Goal: Task Accomplishment & Management: Manage account settings

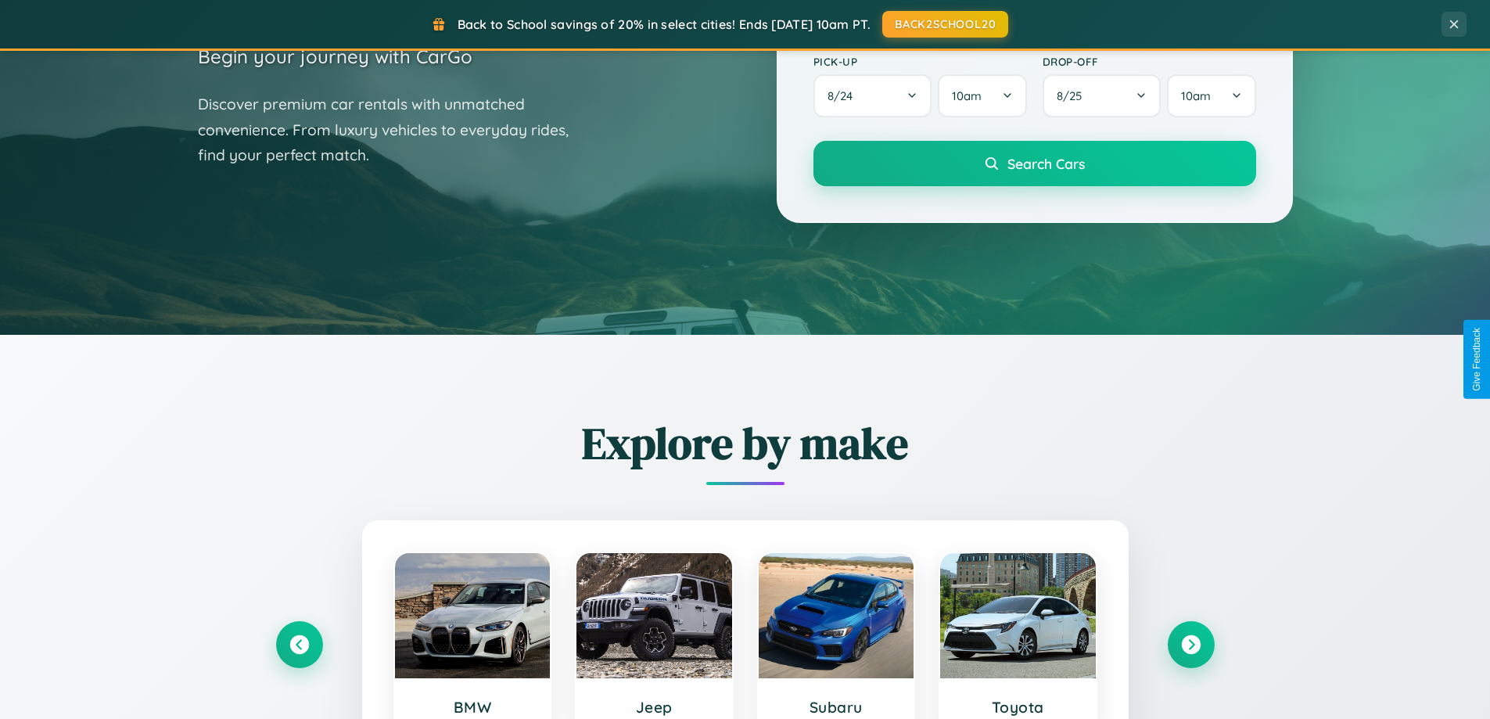
scroll to position [674, 0]
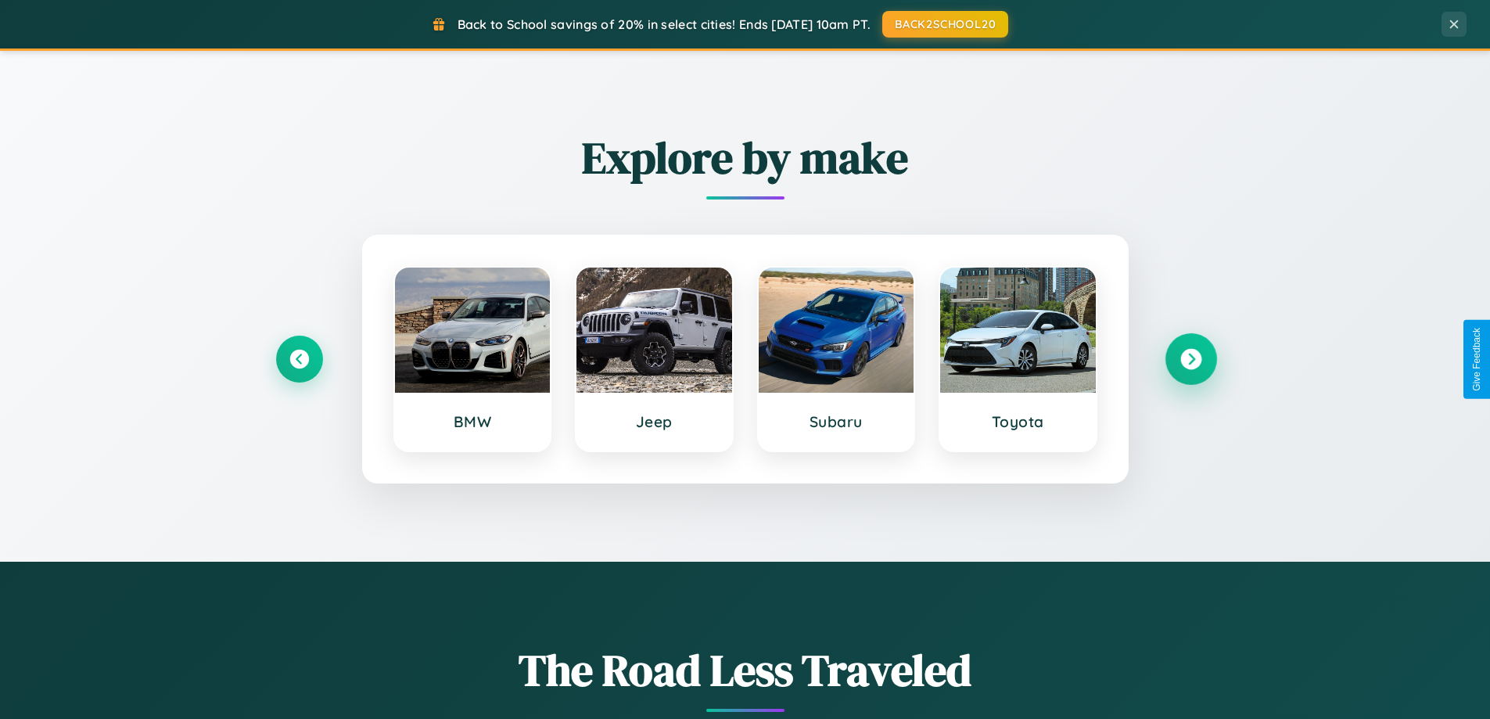
click at [1190, 359] on icon at bounding box center [1190, 359] width 21 height 21
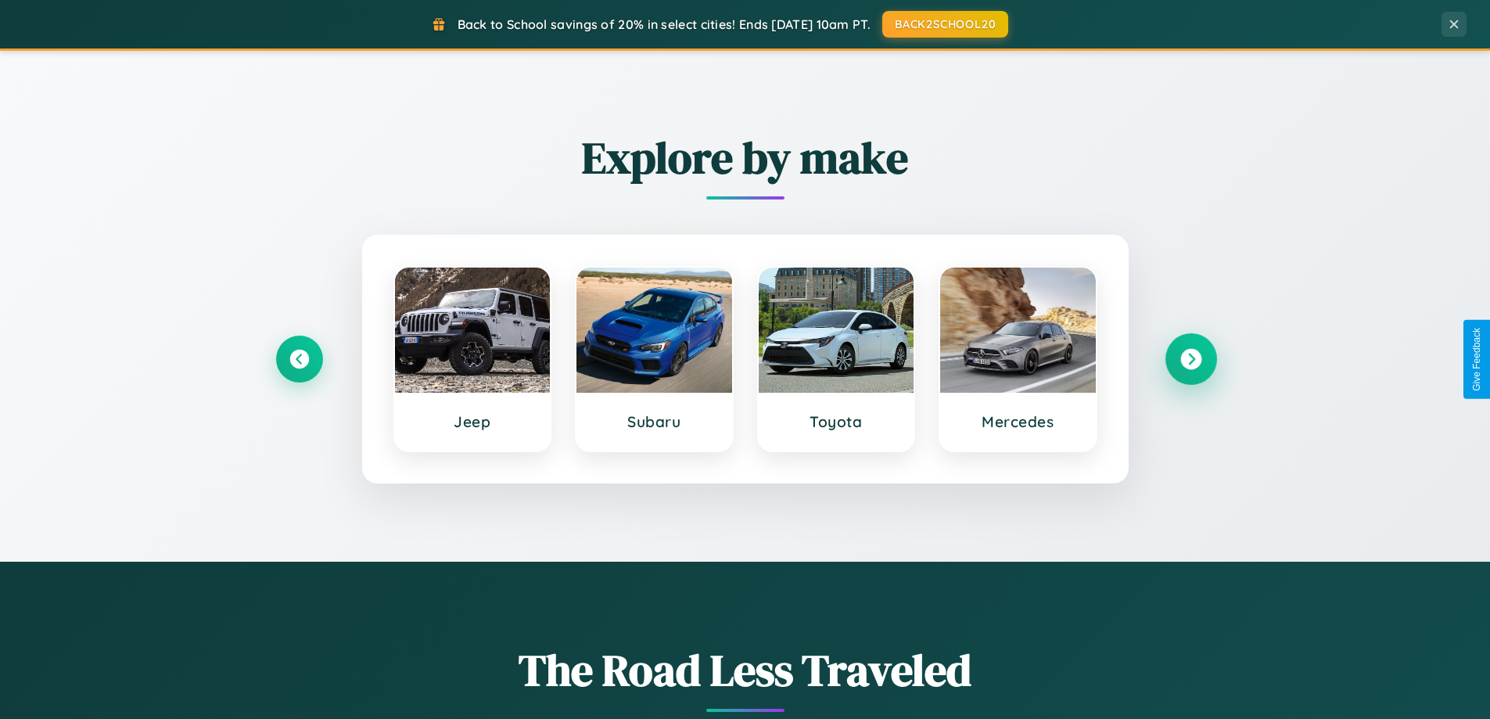
click at [1190, 359] on icon at bounding box center [1190, 359] width 21 height 21
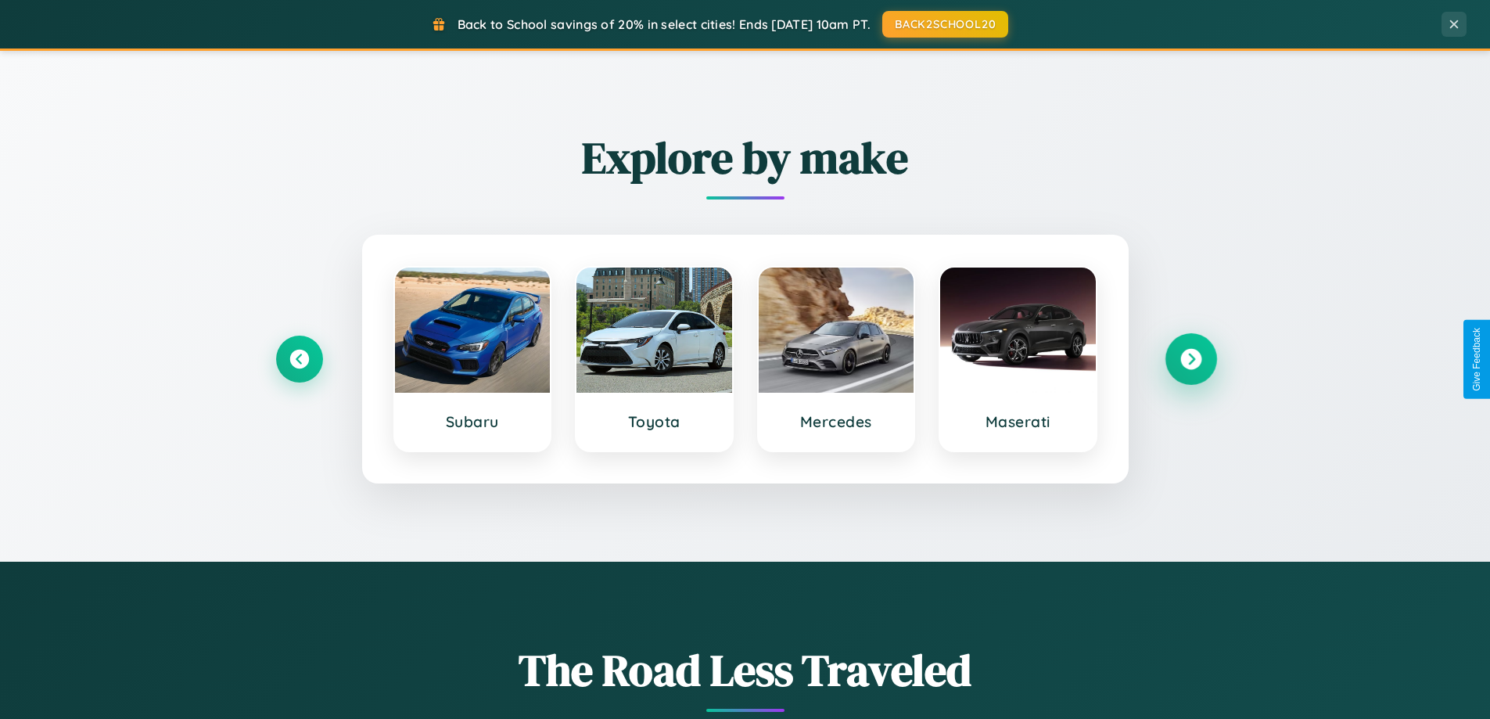
click at [1190, 359] on icon at bounding box center [1190, 359] width 21 height 21
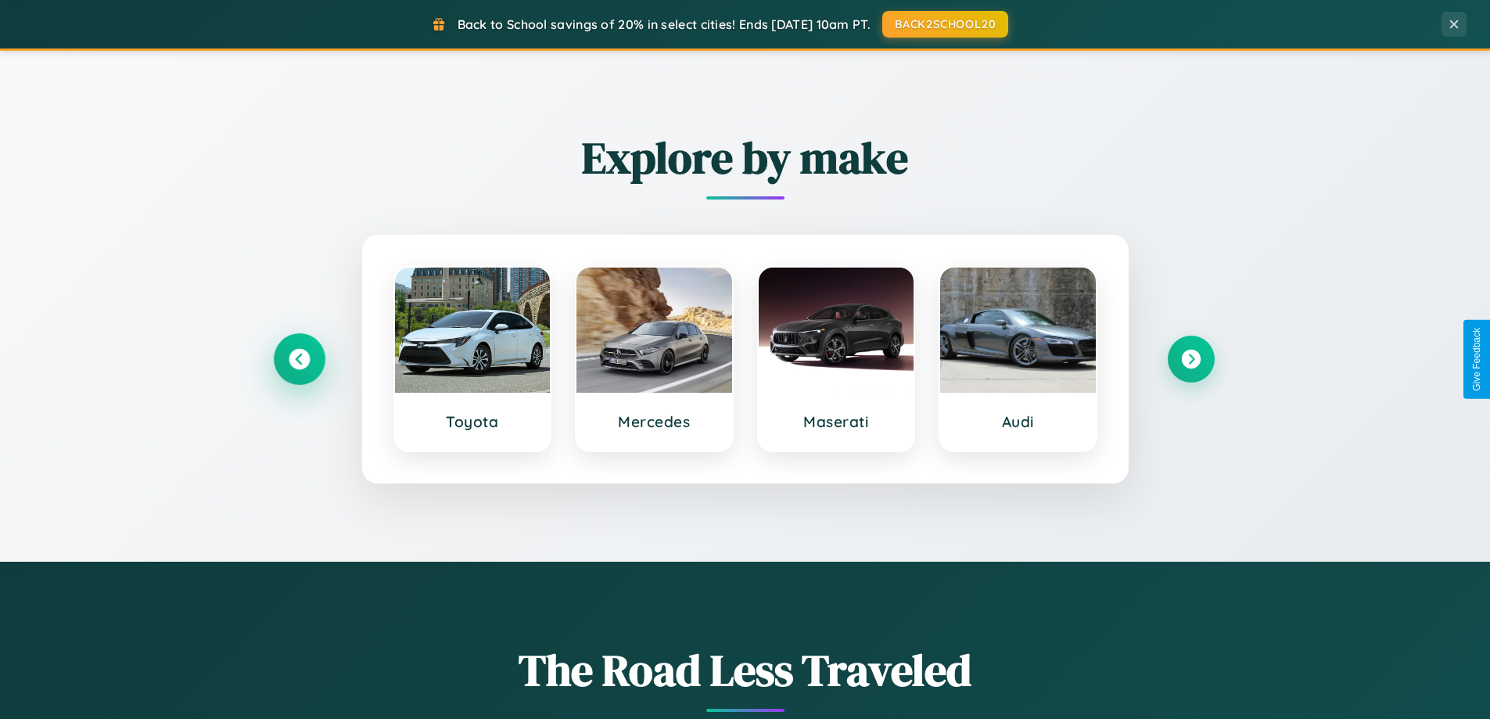
click at [299, 359] on icon at bounding box center [299, 359] width 21 height 21
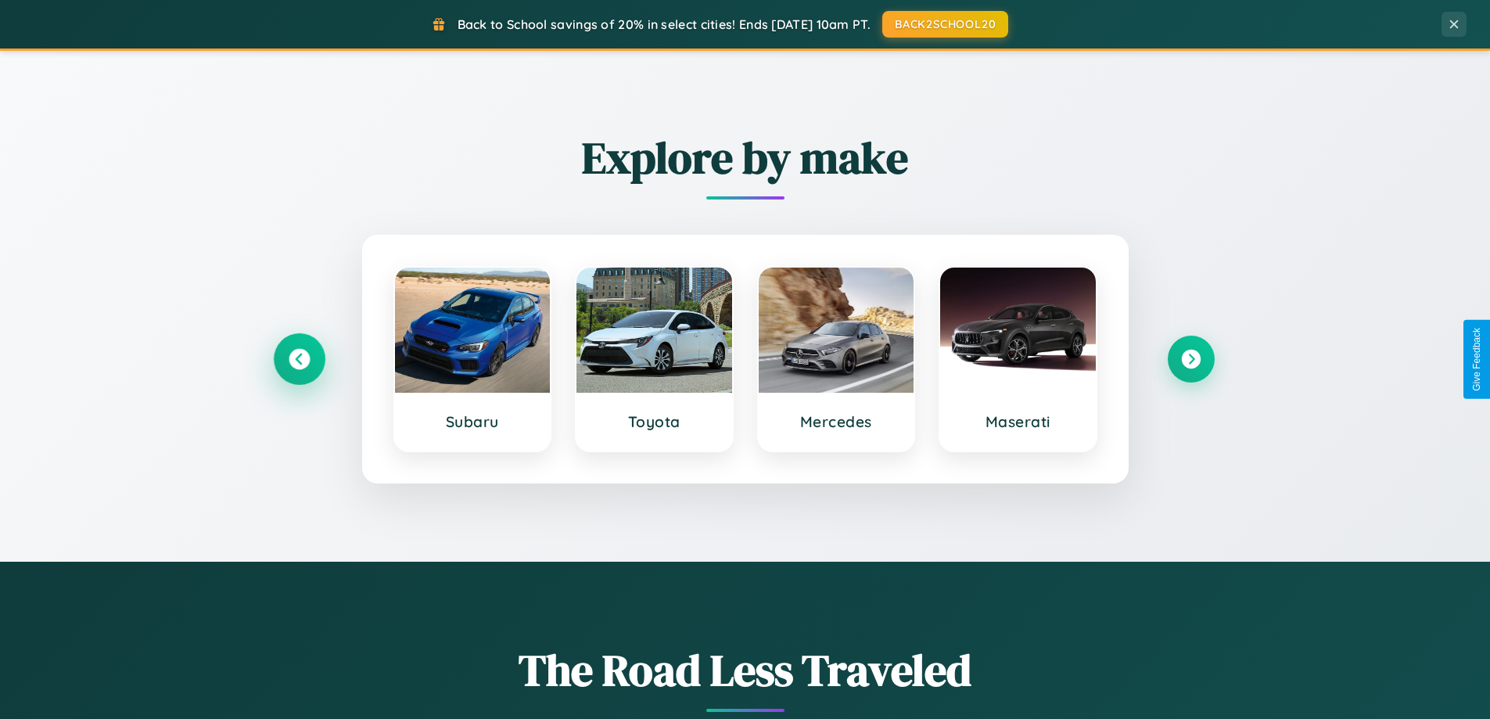
scroll to position [0, 0]
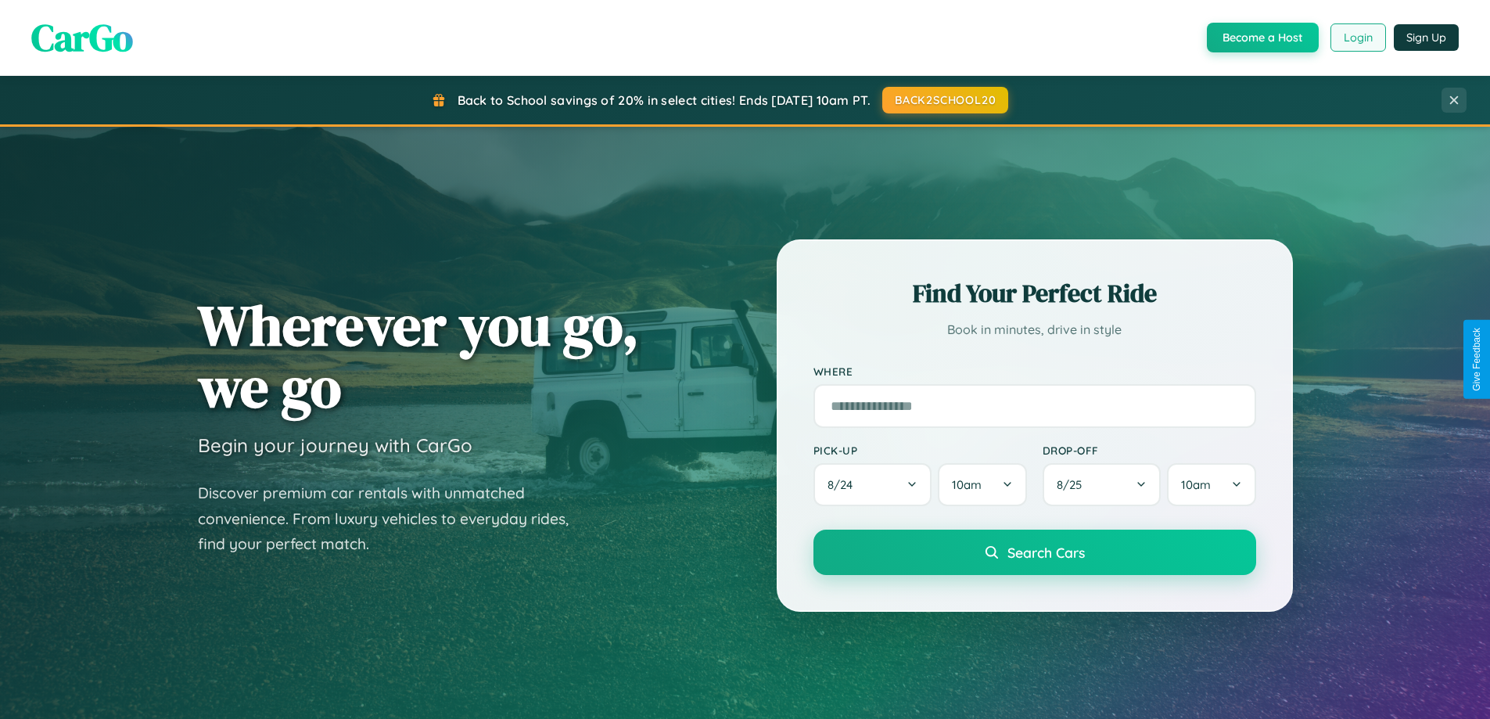
click at [1357, 38] on button "Login" at bounding box center [1358, 37] width 56 height 28
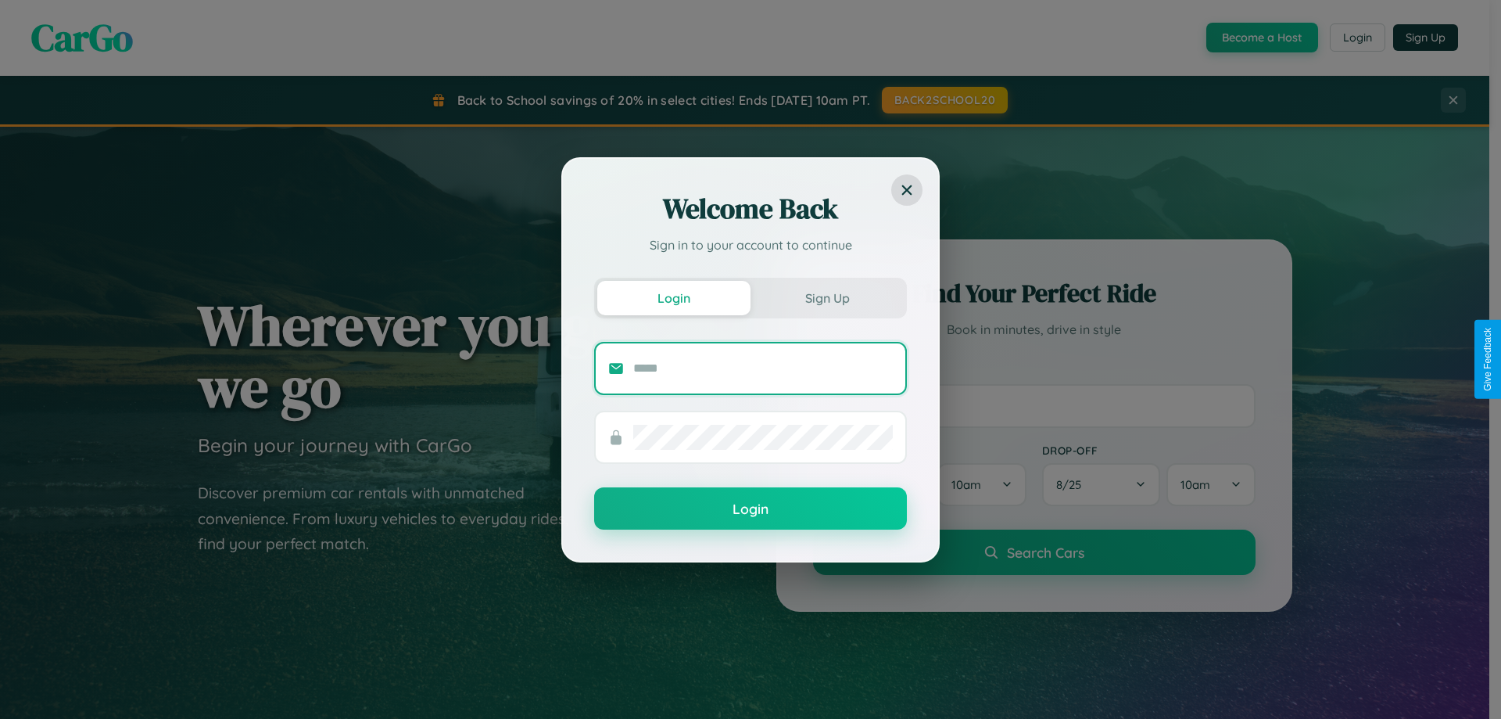
click at [763, 368] on input "text" at bounding box center [763, 368] width 260 height 25
type input "**********"
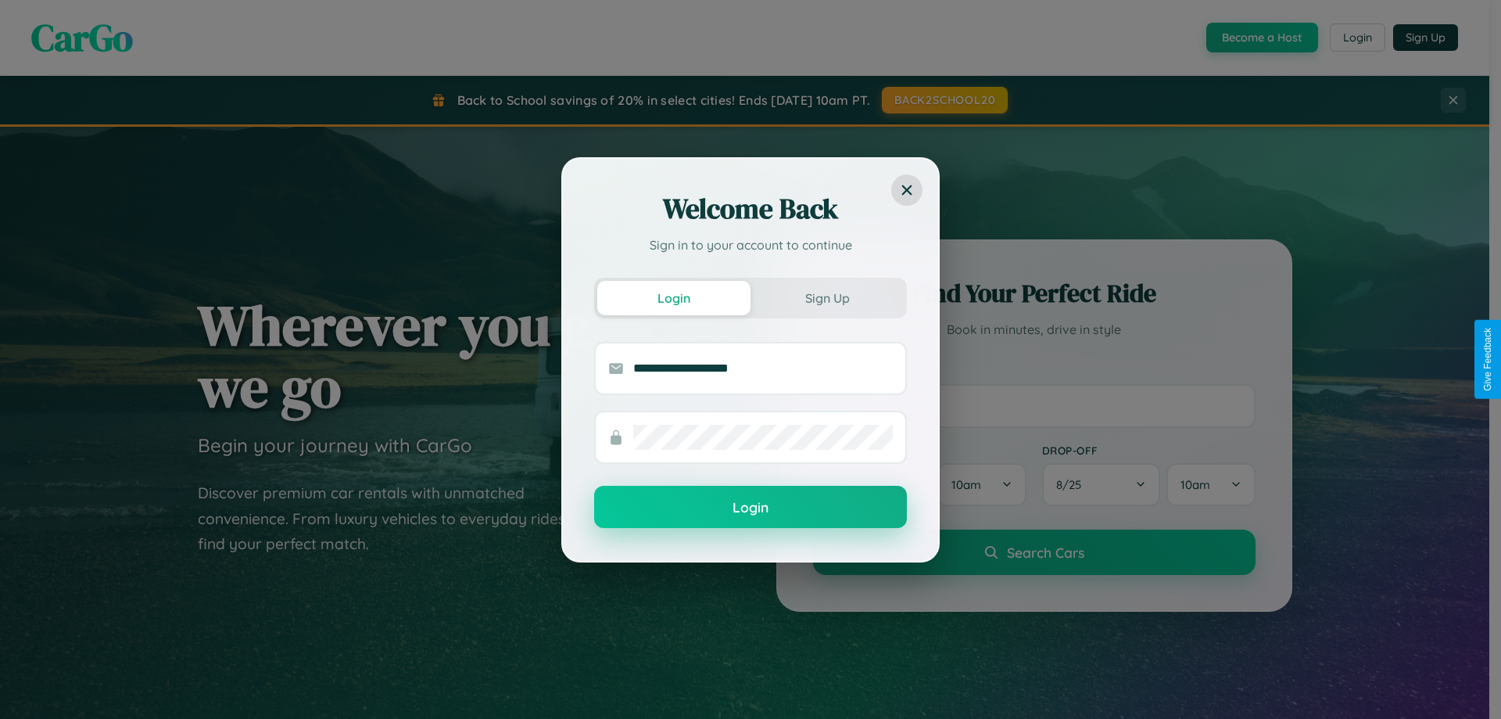
click at [751, 507] on button "Login" at bounding box center [750, 507] width 313 height 42
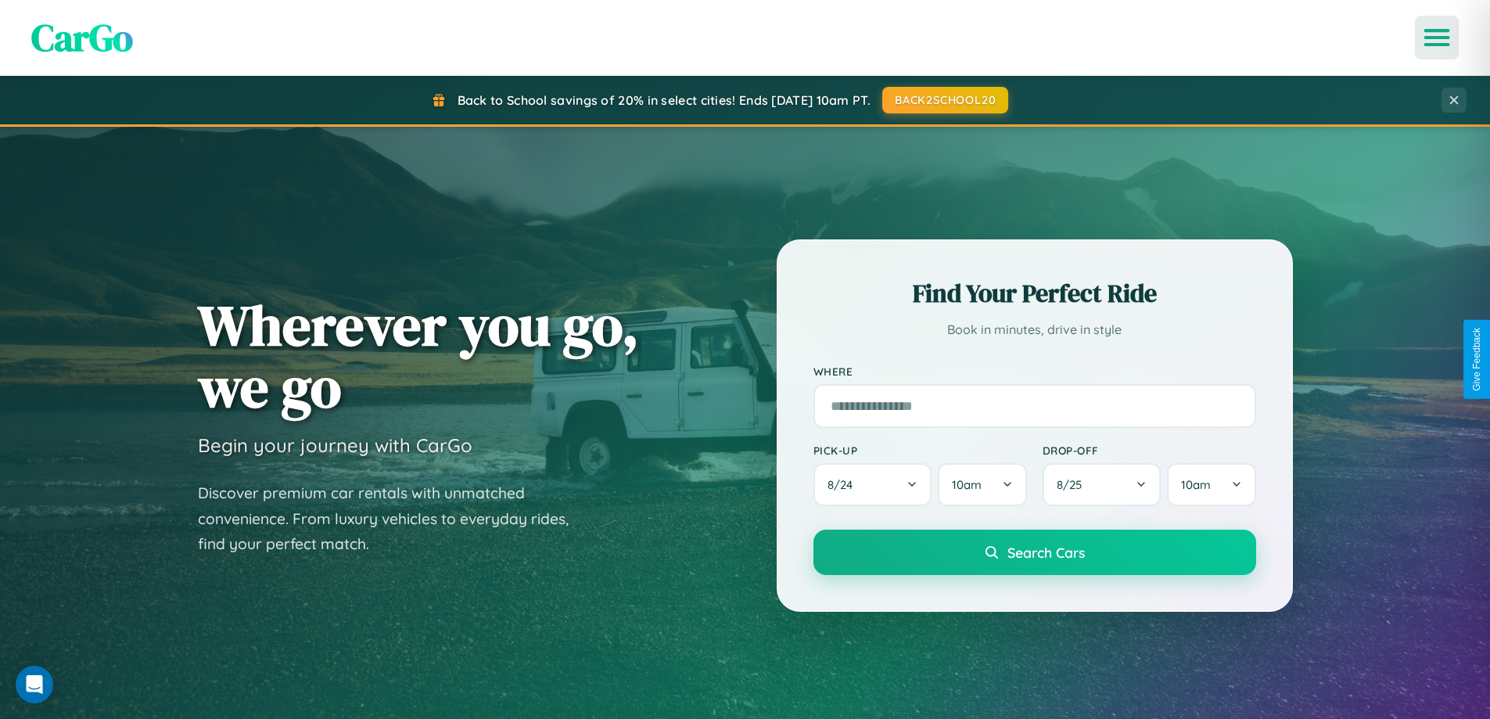
click at [1436, 38] on icon "Open menu" at bounding box center [1437, 37] width 23 height 14
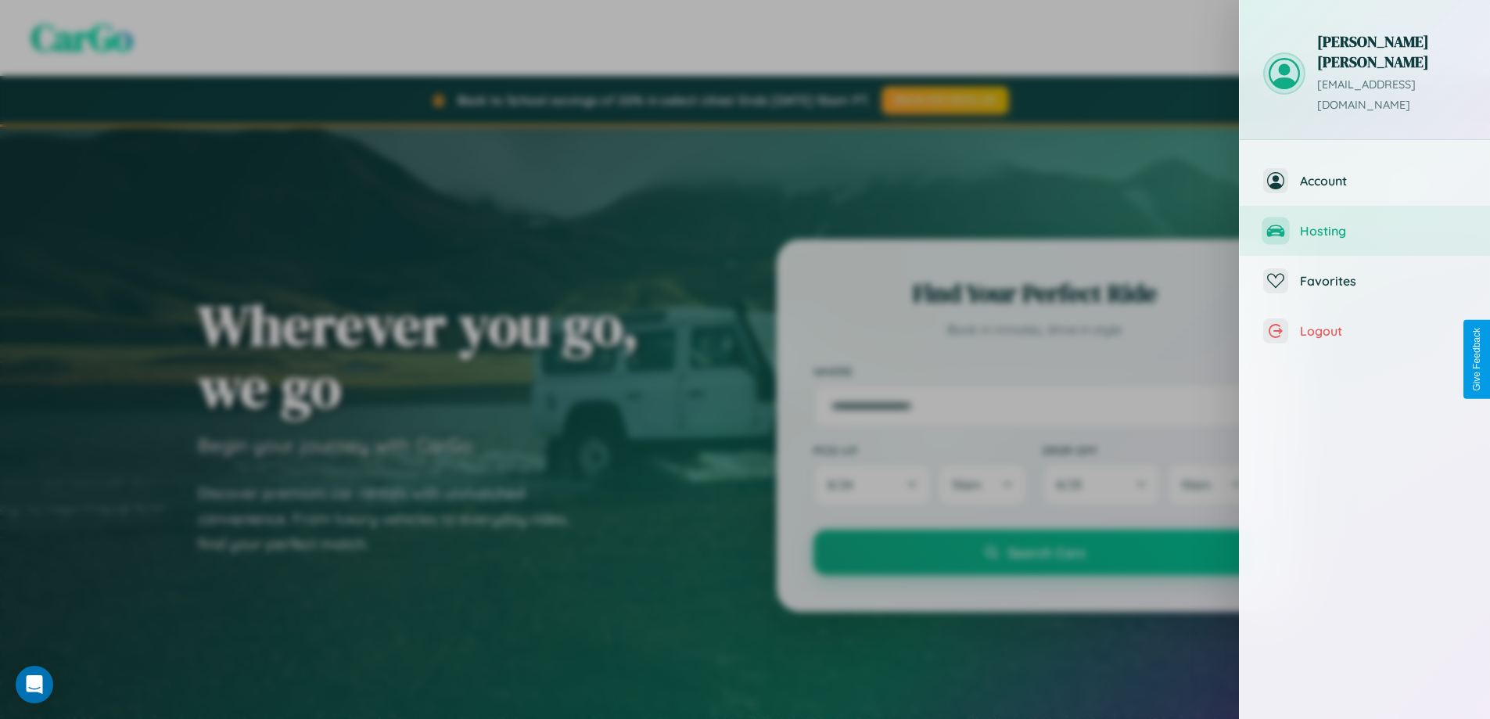
click at [1365, 223] on span "Hosting" at bounding box center [1383, 231] width 167 height 16
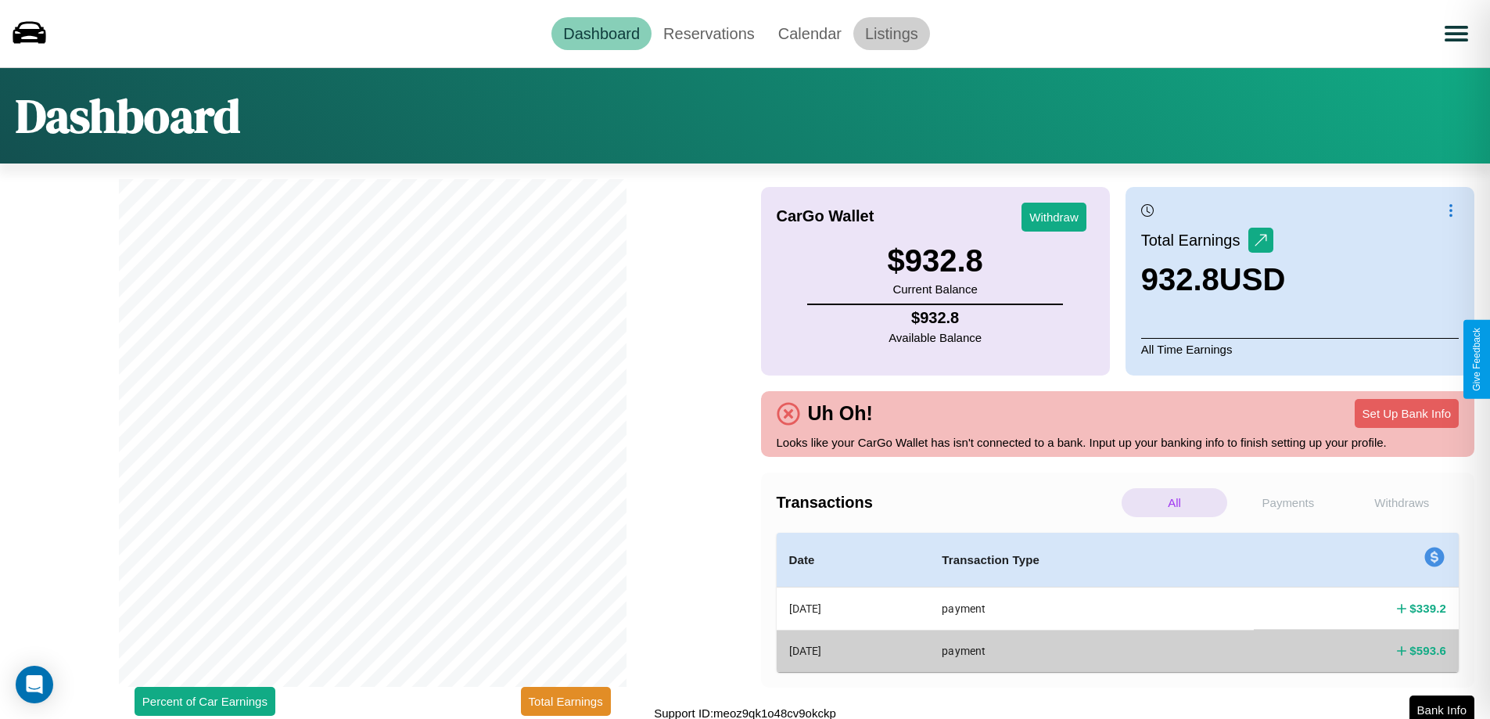
click at [891, 33] on link "Listings" at bounding box center [891, 33] width 77 height 33
